Goal: Check status: Check status

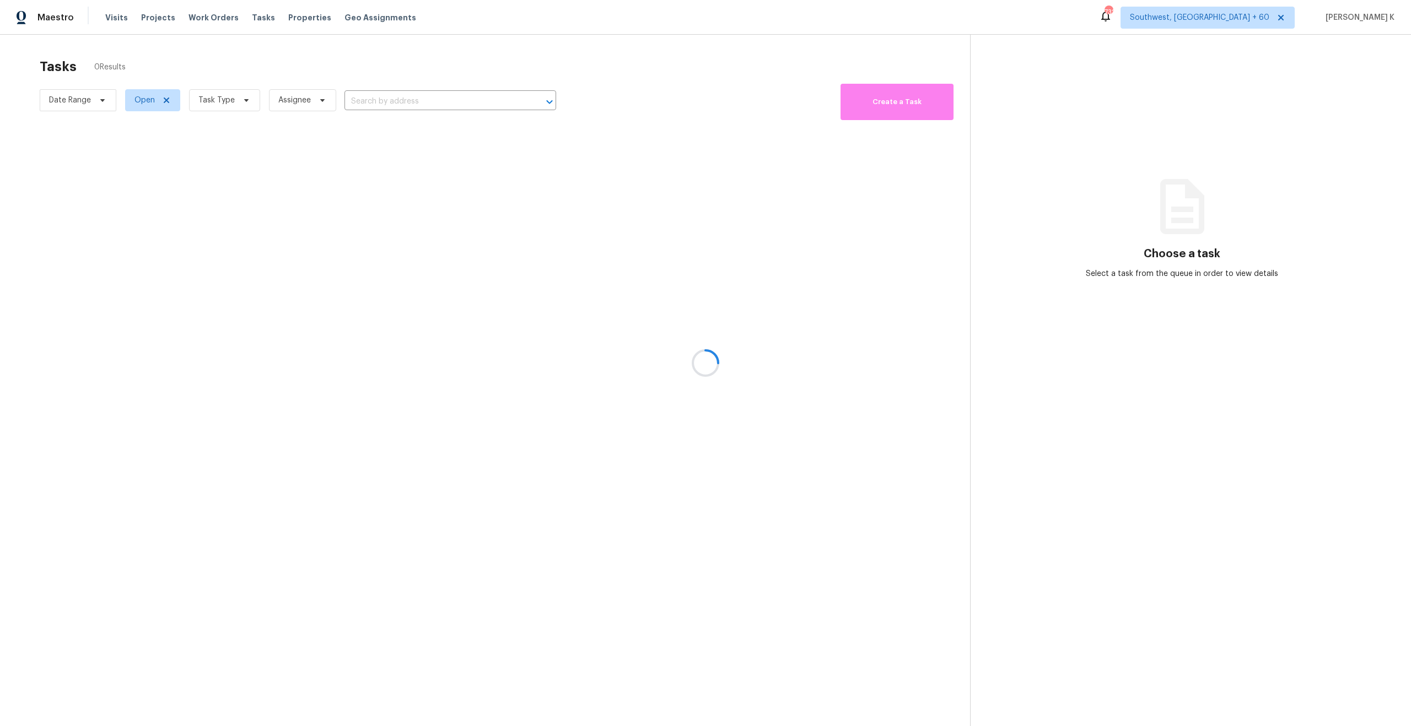
click at [195, 21] on div at bounding box center [705, 363] width 1411 height 726
click at [208, 21] on div at bounding box center [705, 363] width 1411 height 726
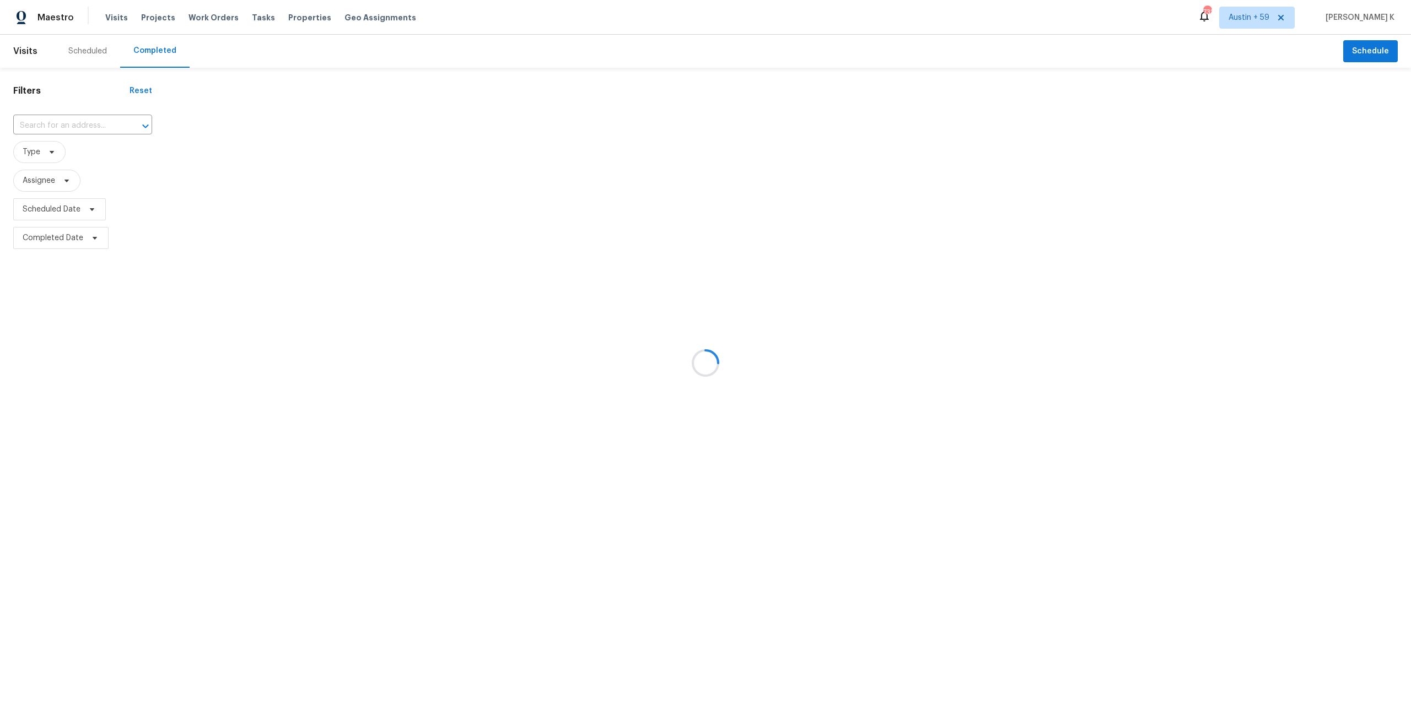
click at [69, 126] on div at bounding box center [705, 363] width 1411 height 726
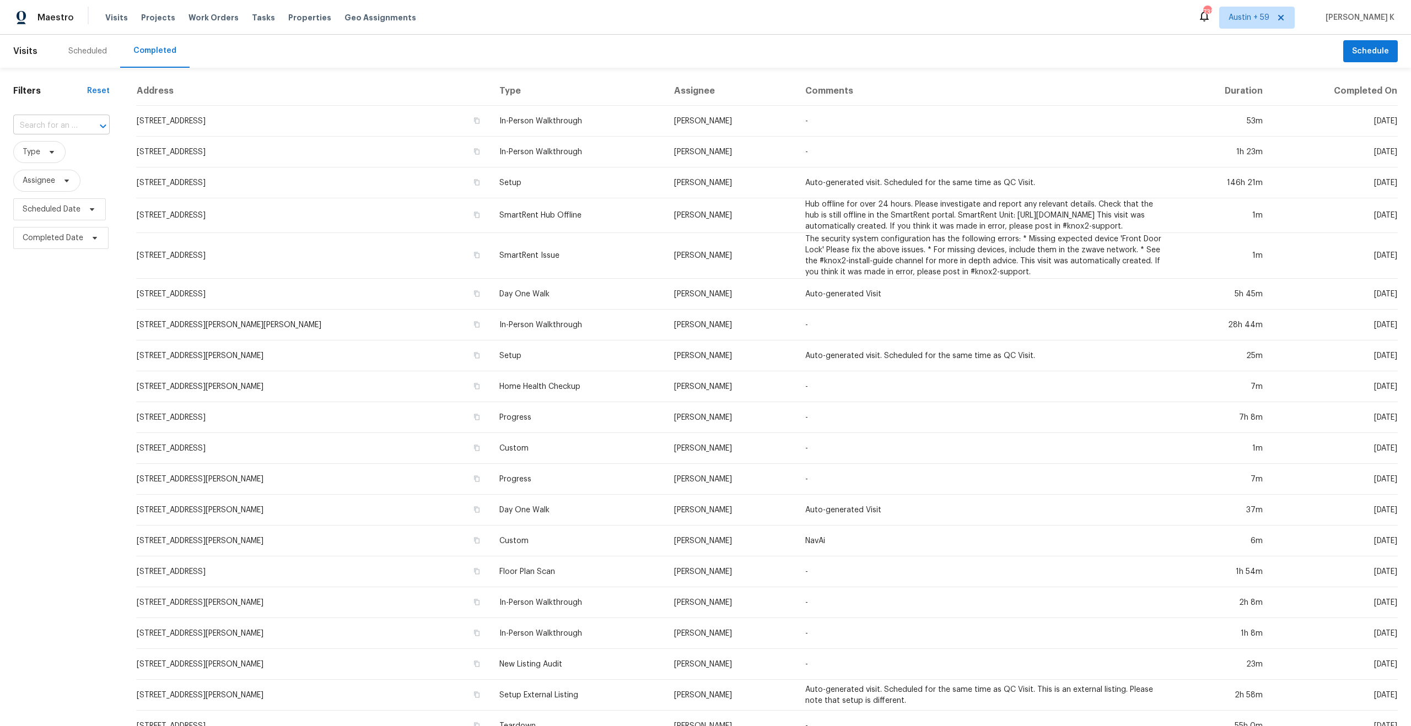
click at [72, 127] on input "text" at bounding box center [46, 125] width 66 height 17
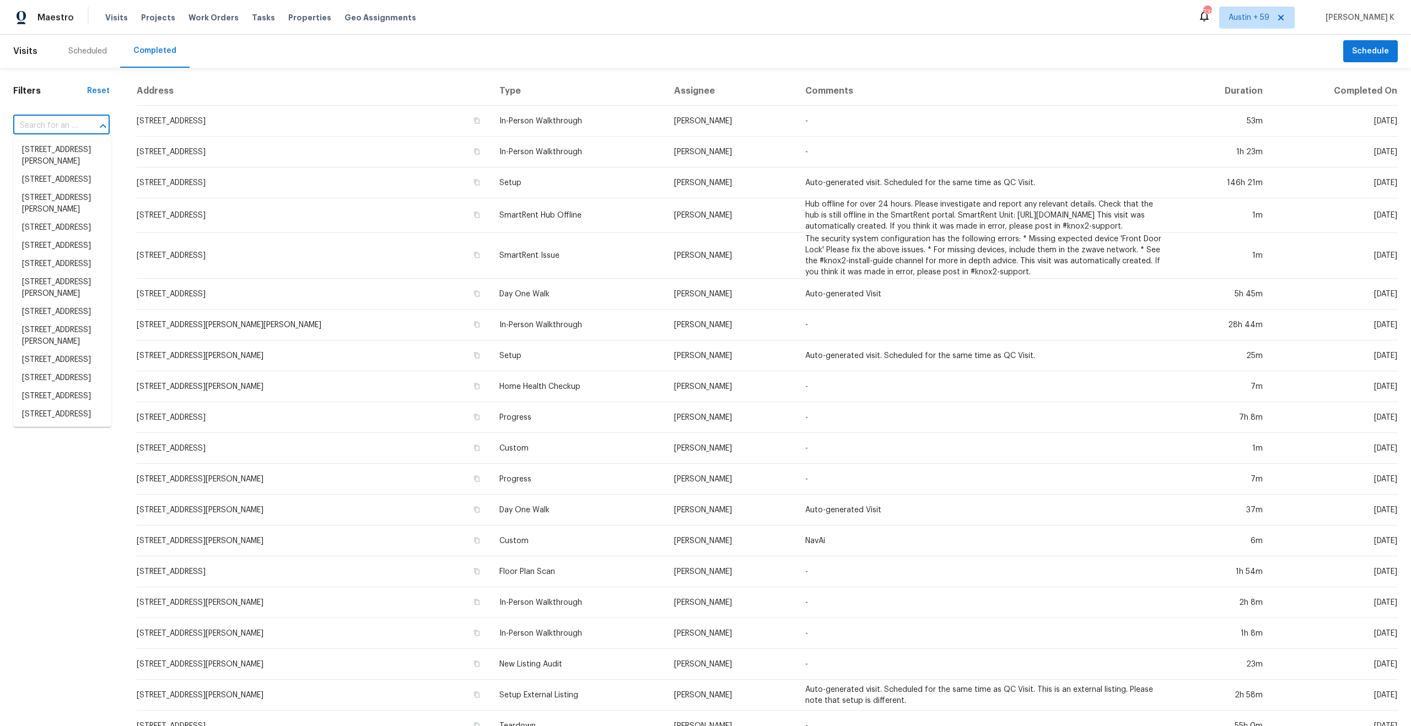
paste input "[STREET_ADDRESS]"
type input "[STREET_ADDRESS]"
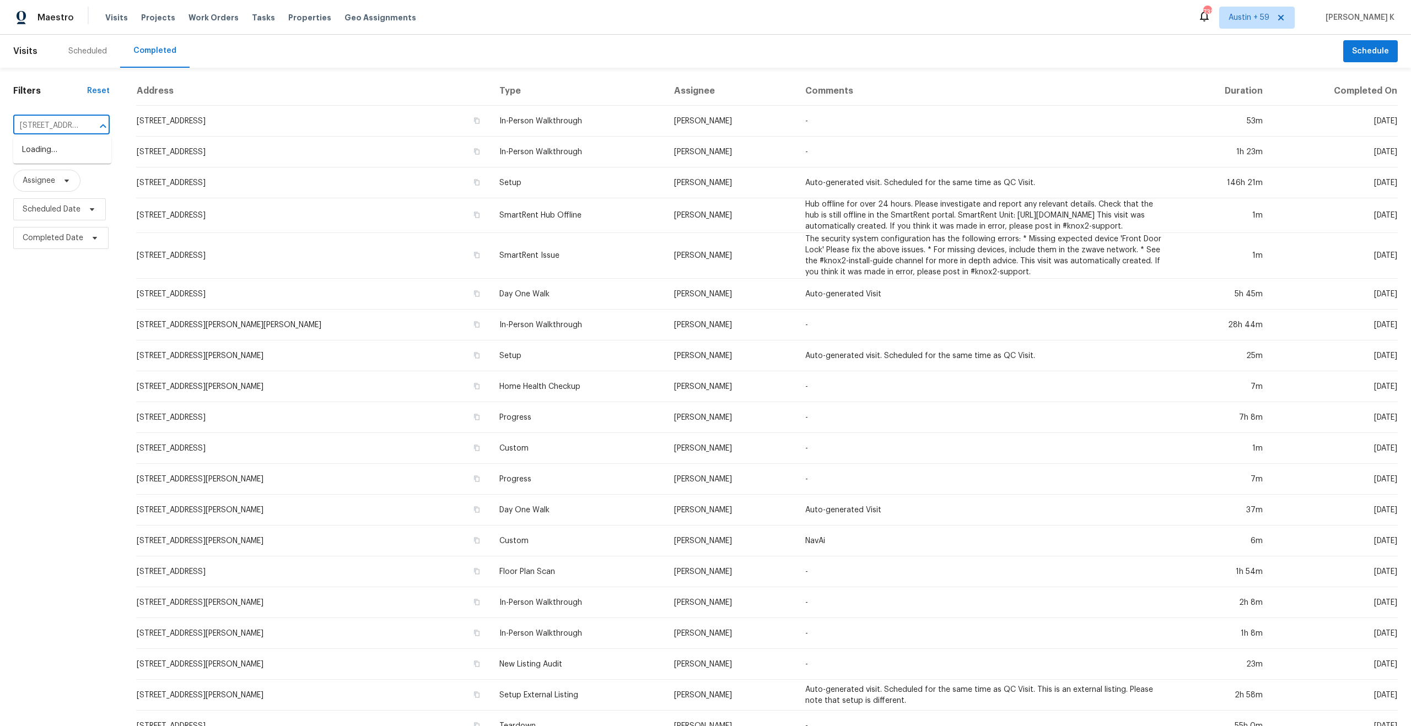
scroll to position [0, 76]
click at [65, 158] on li "[STREET_ADDRESS]" at bounding box center [62, 150] width 98 height 18
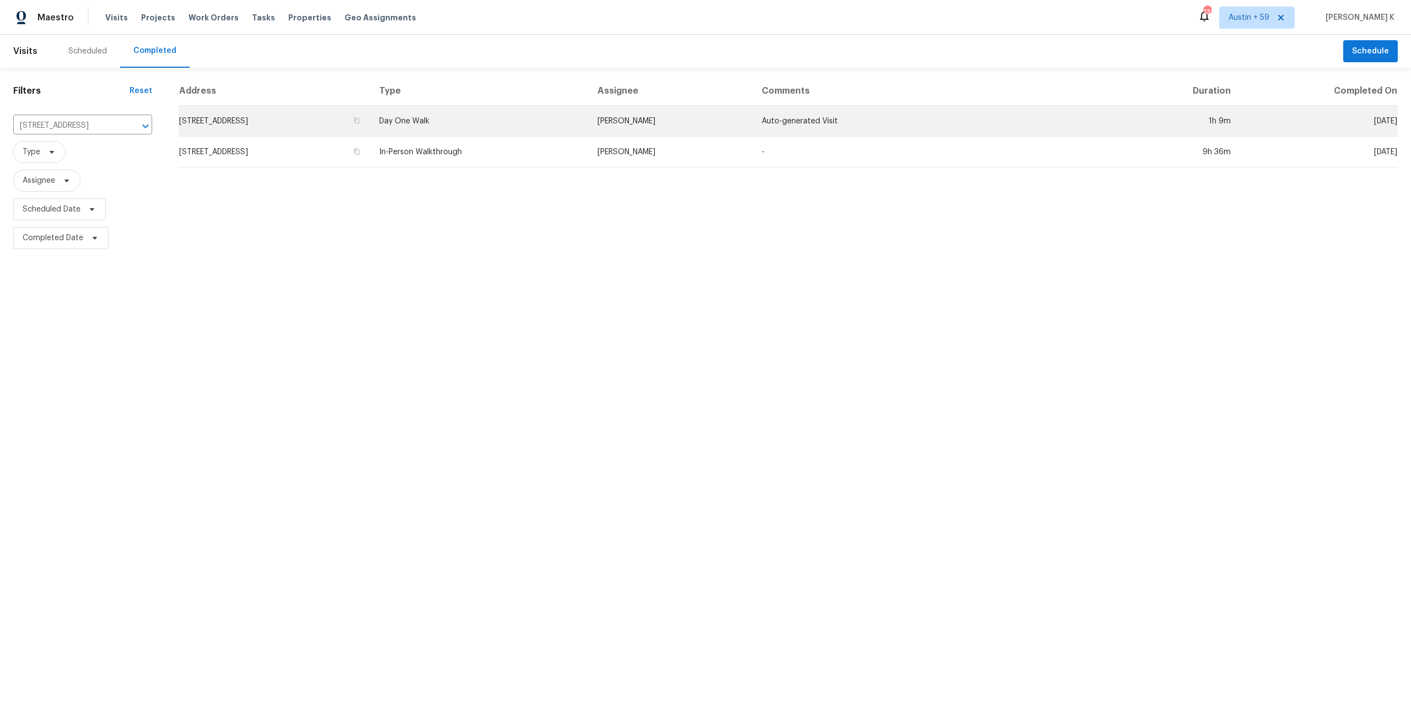
click at [544, 128] on td "Day One Walk" at bounding box center [479, 121] width 218 height 31
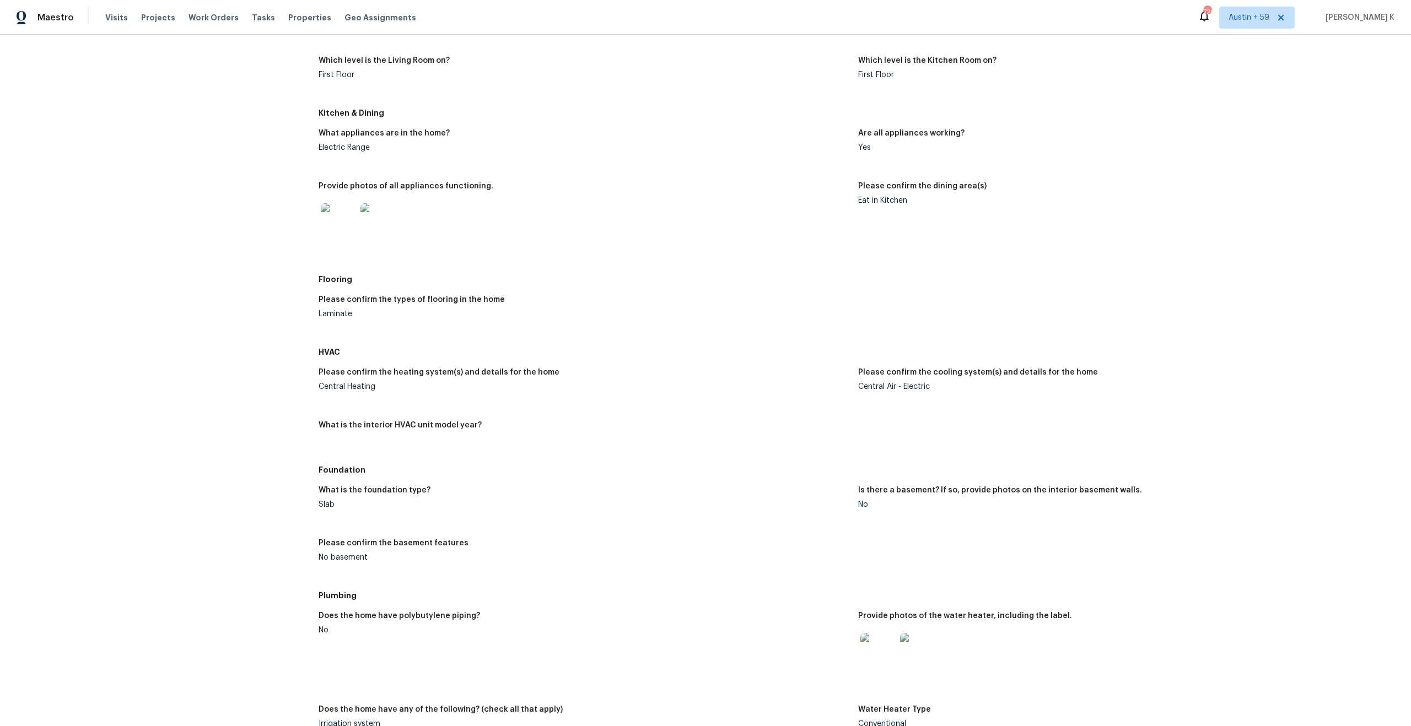
scroll to position [1345, 0]
